Goal: Information Seeking & Learning: Learn about a topic

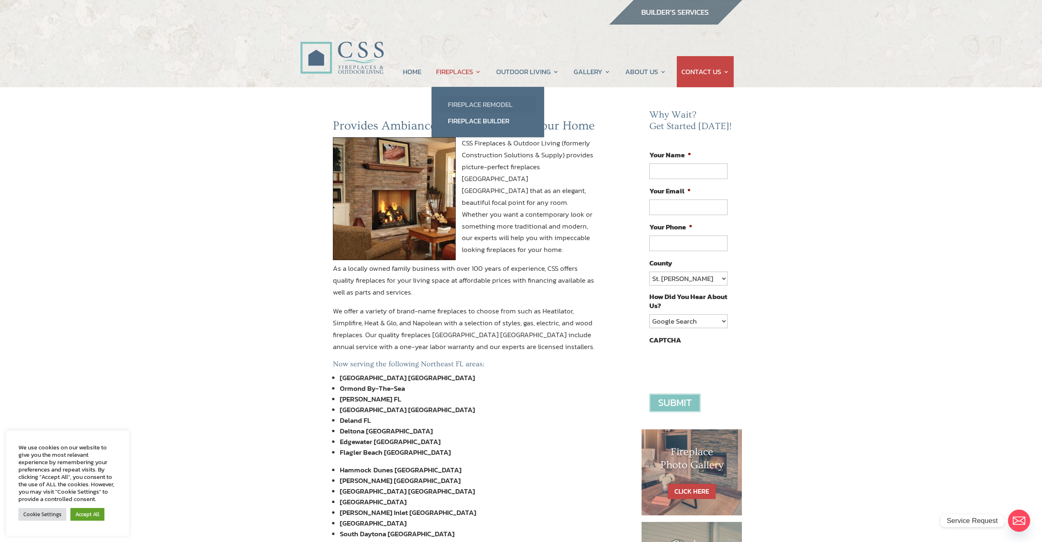
click at [465, 102] on link "Fireplace Remodel" at bounding box center [488, 104] width 96 height 16
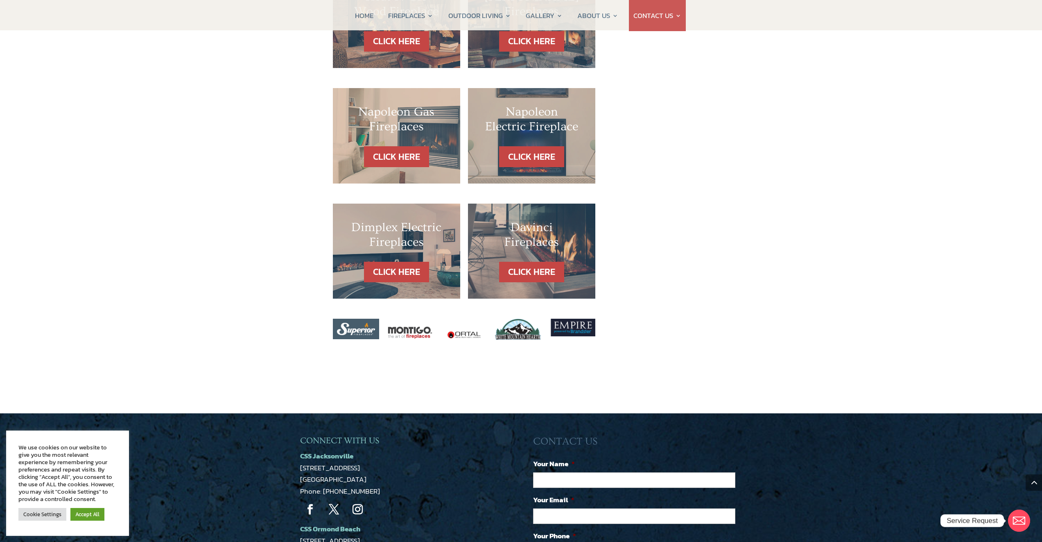
scroll to position [819, 0]
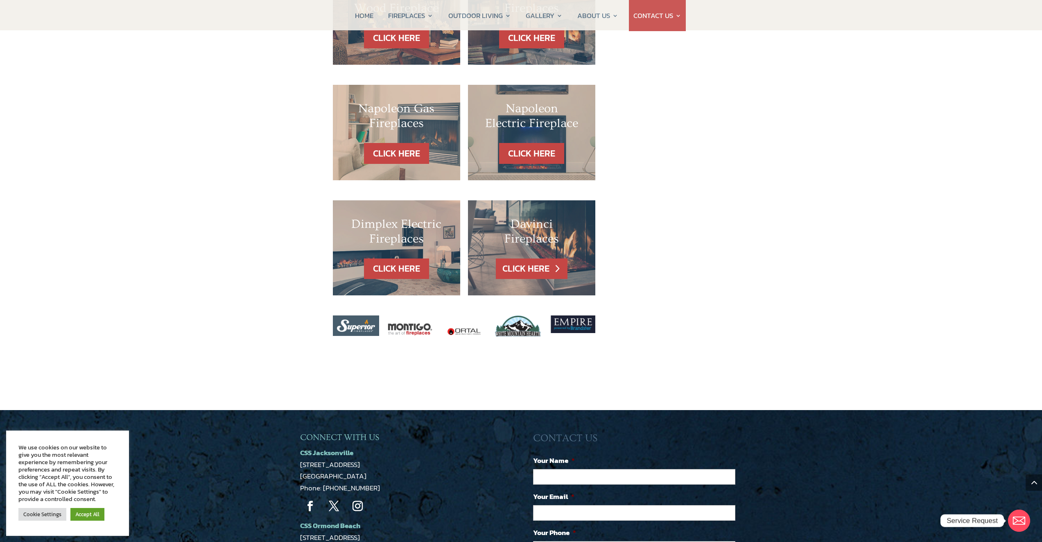
click at [537, 258] on link "CLICK HERE" at bounding box center [531, 268] width 71 height 21
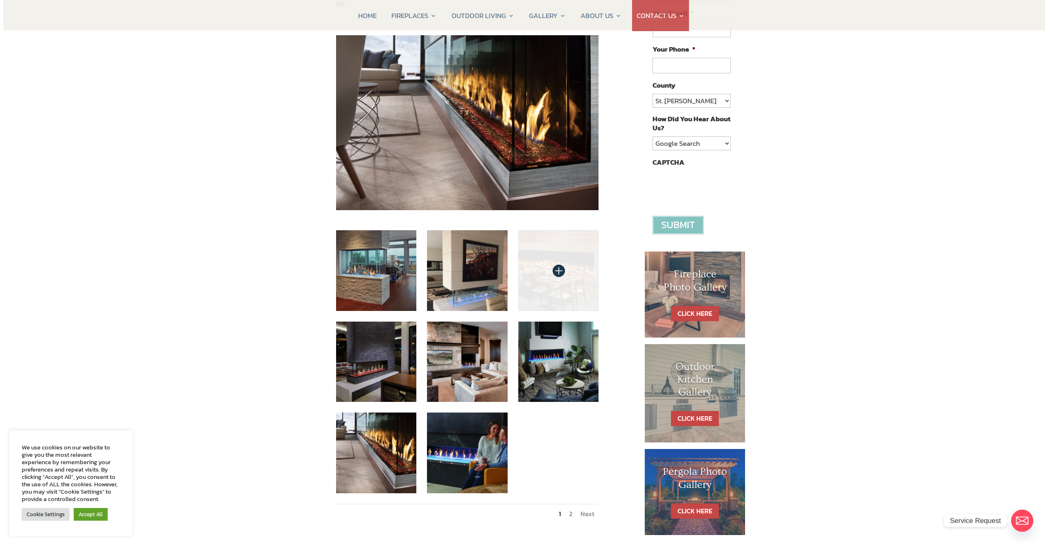
scroll to position [205, 0]
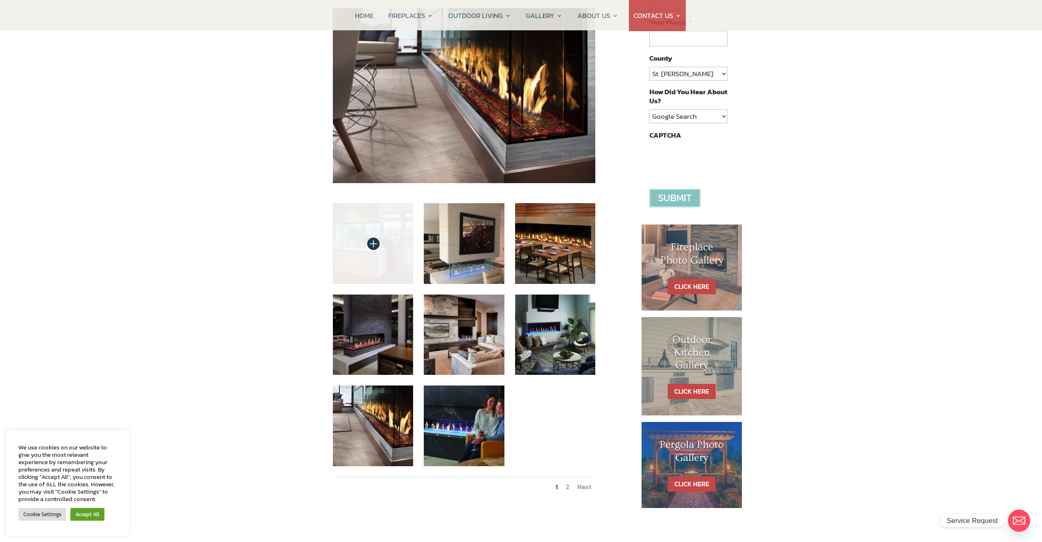
click at [381, 221] on img at bounding box center [373, 243] width 81 height 81
